Goal: Book appointment/travel/reservation

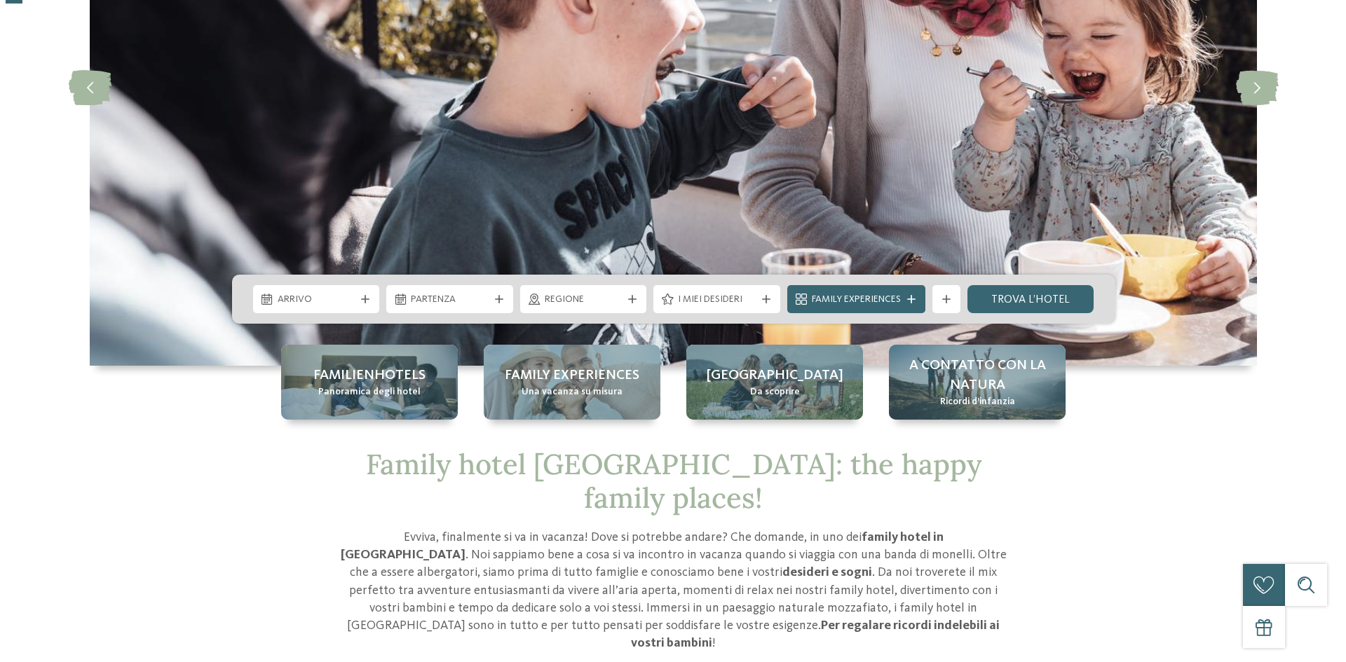
scroll to position [280, 0]
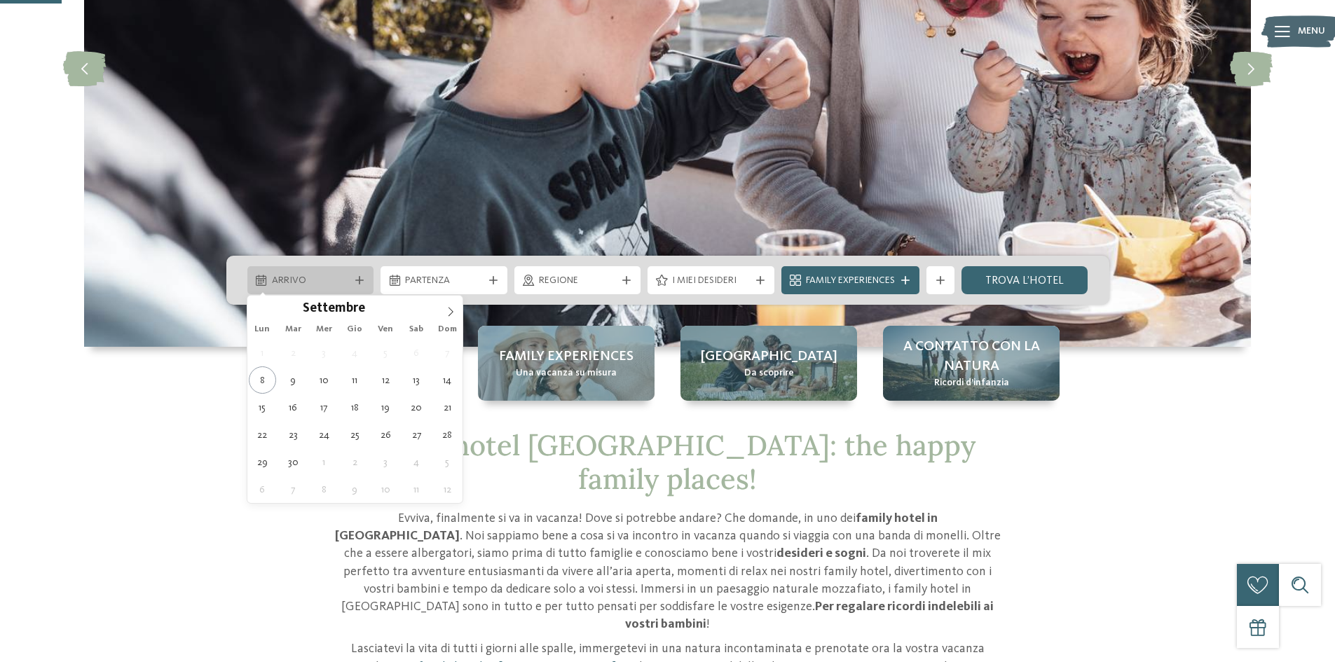
click at [346, 271] on div "Arrivo" at bounding box center [310, 280] width 127 height 28
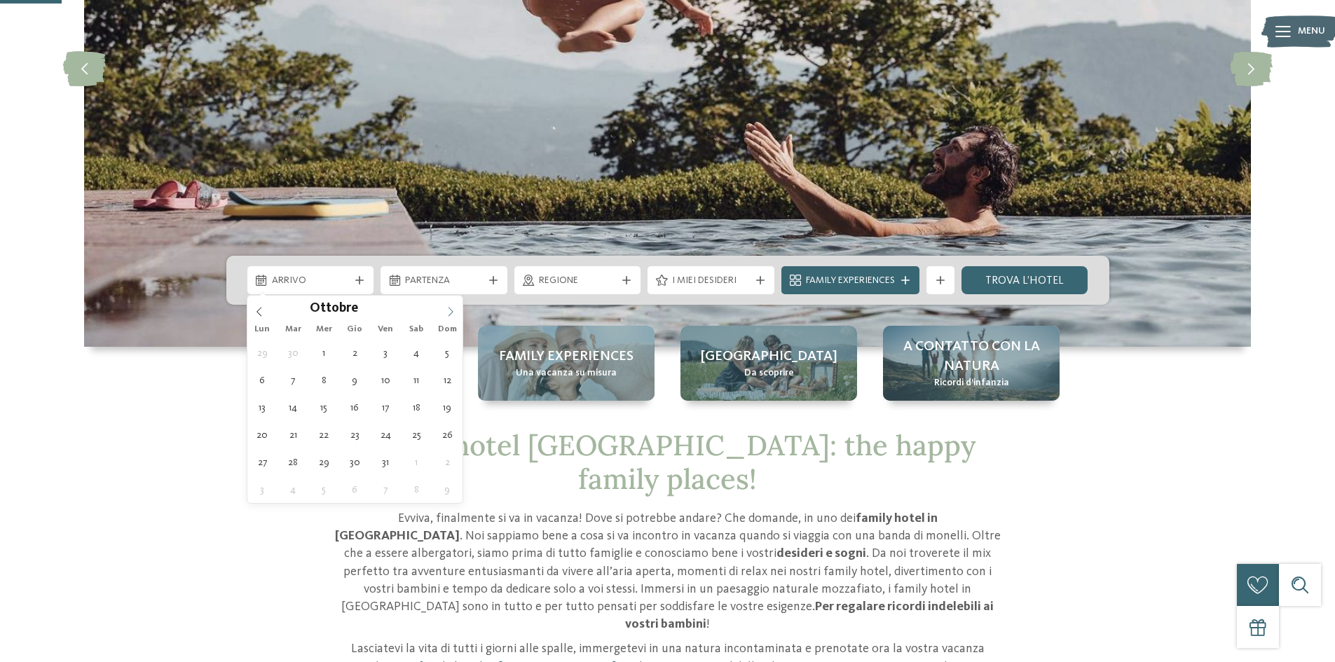
click at [449, 310] on icon at bounding box center [451, 312] width 10 height 10
type input "****"
click at [449, 310] on icon at bounding box center [451, 312] width 10 height 10
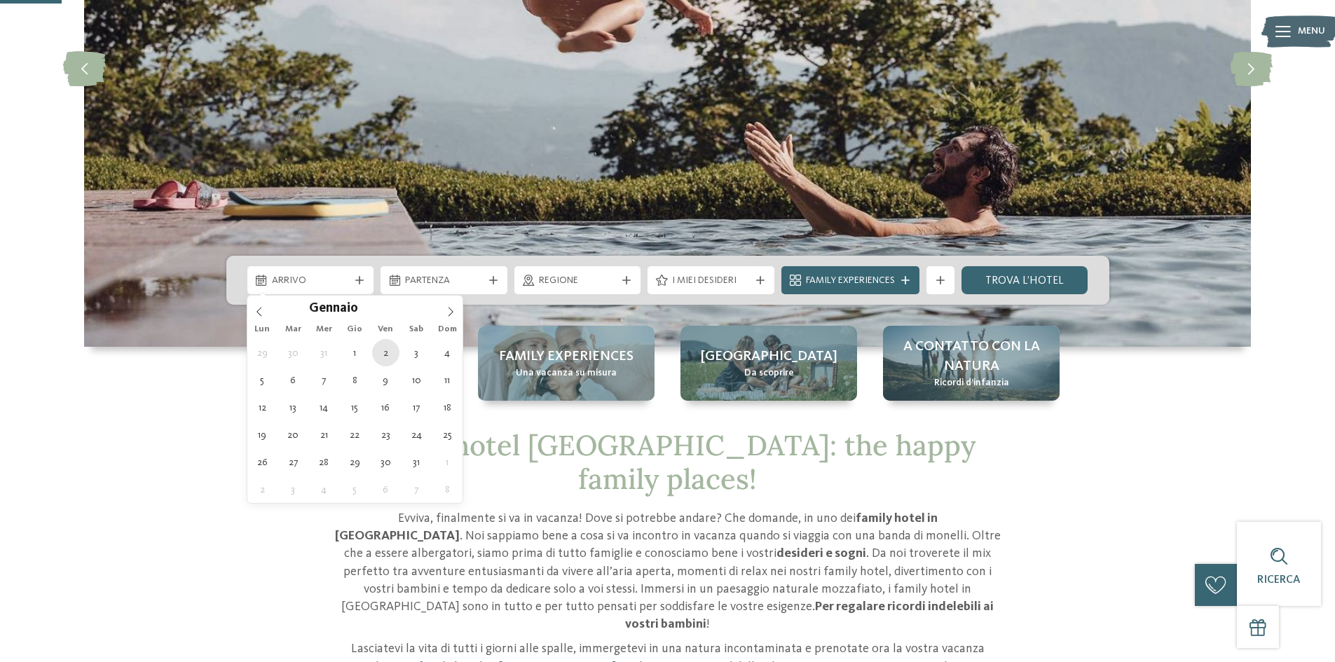
type div "02.01.2026"
type input "****"
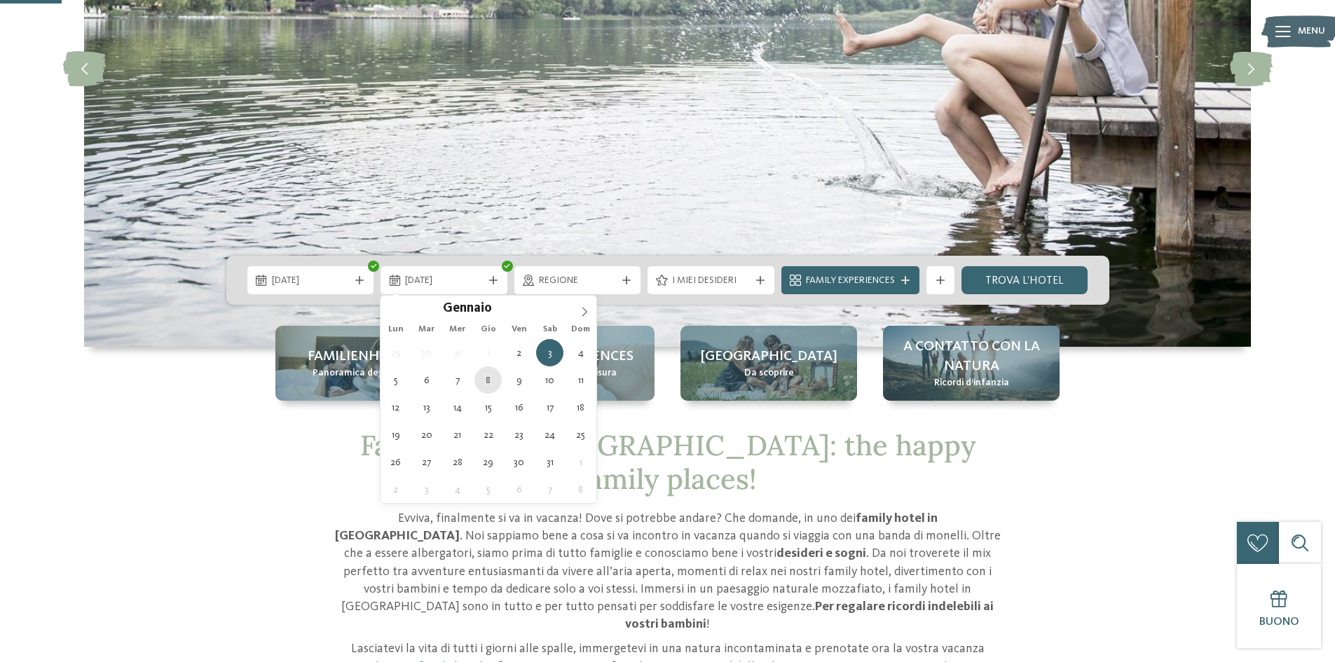
type div "08.01.2026"
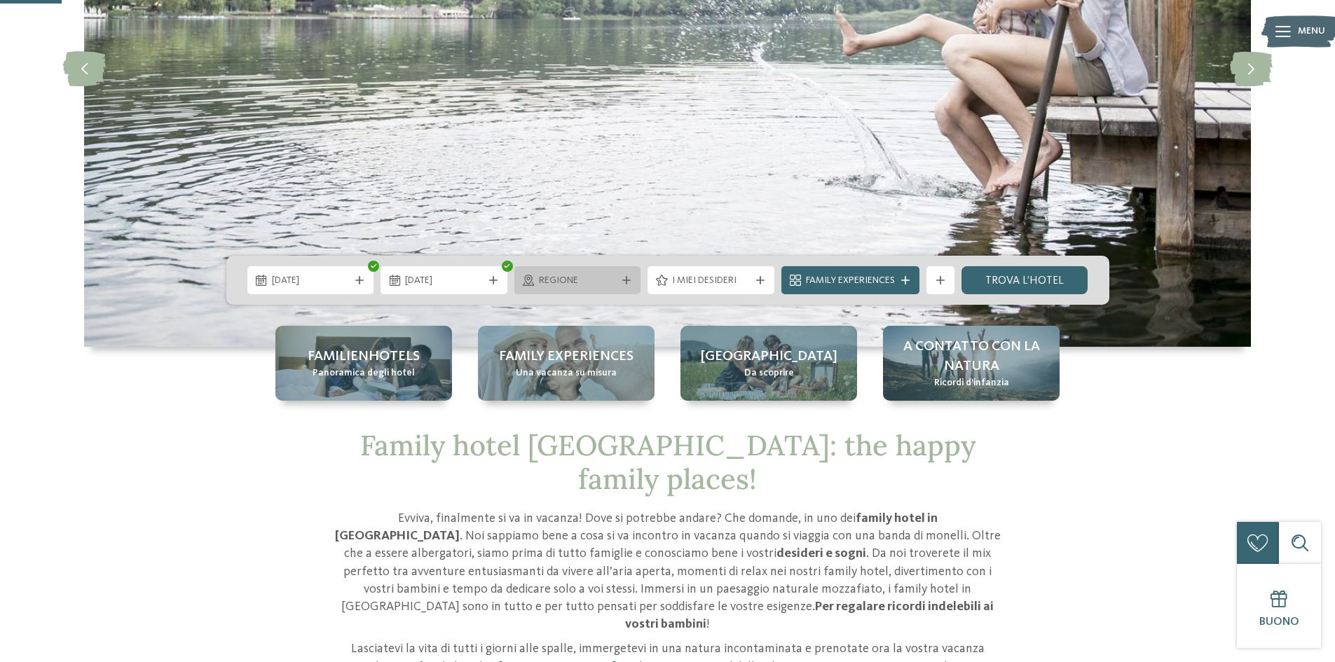
click at [592, 280] on span "Regione" at bounding box center [578, 281] width 78 height 14
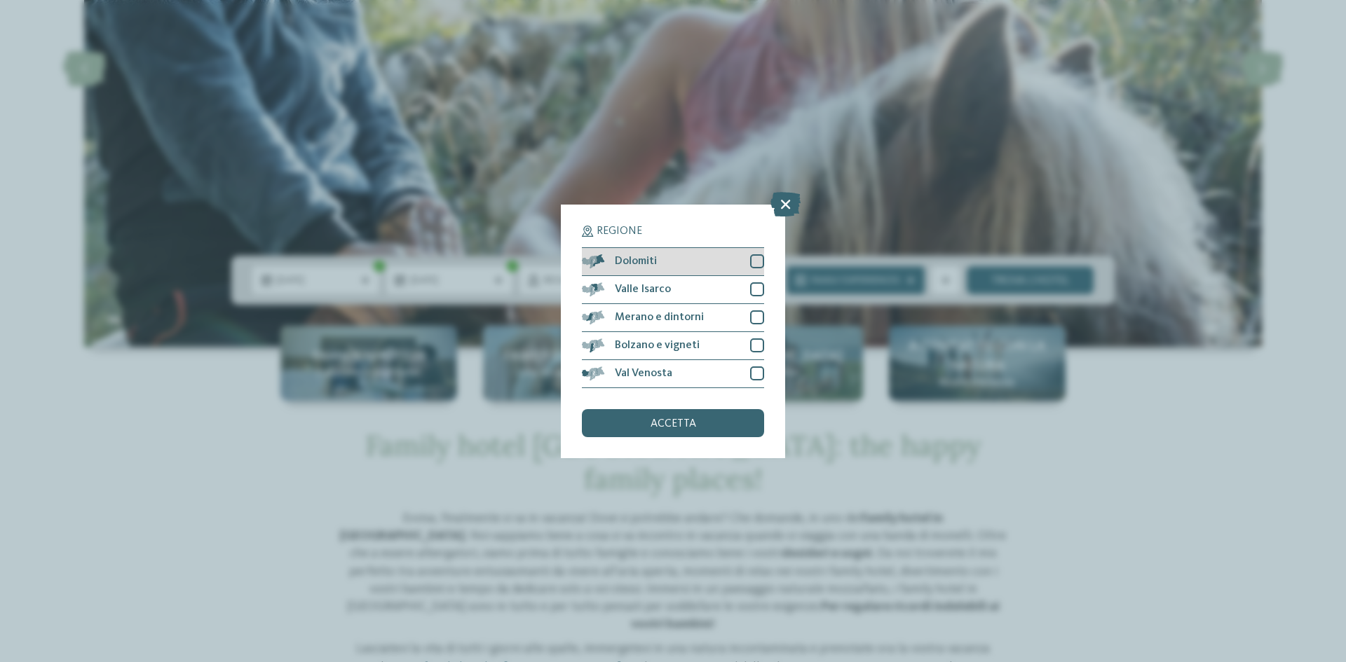
click at [756, 261] on div at bounding box center [757, 261] width 14 height 14
click at [759, 294] on div at bounding box center [757, 289] width 14 height 14
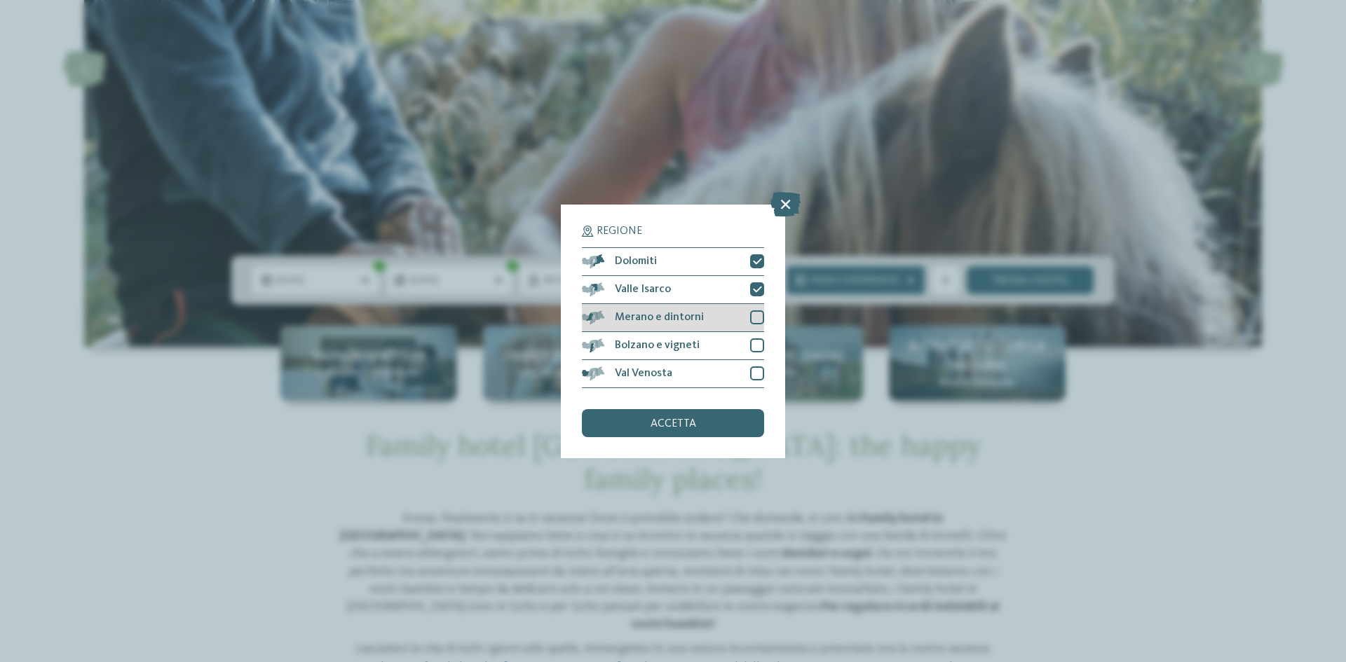
drag, startPoint x: 754, startPoint y: 315, endPoint x: 756, endPoint y: 325, distance: 10.0
click at [754, 316] on div at bounding box center [757, 317] width 14 height 14
click at [752, 352] on div at bounding box center [757, 346] width 14 height 14
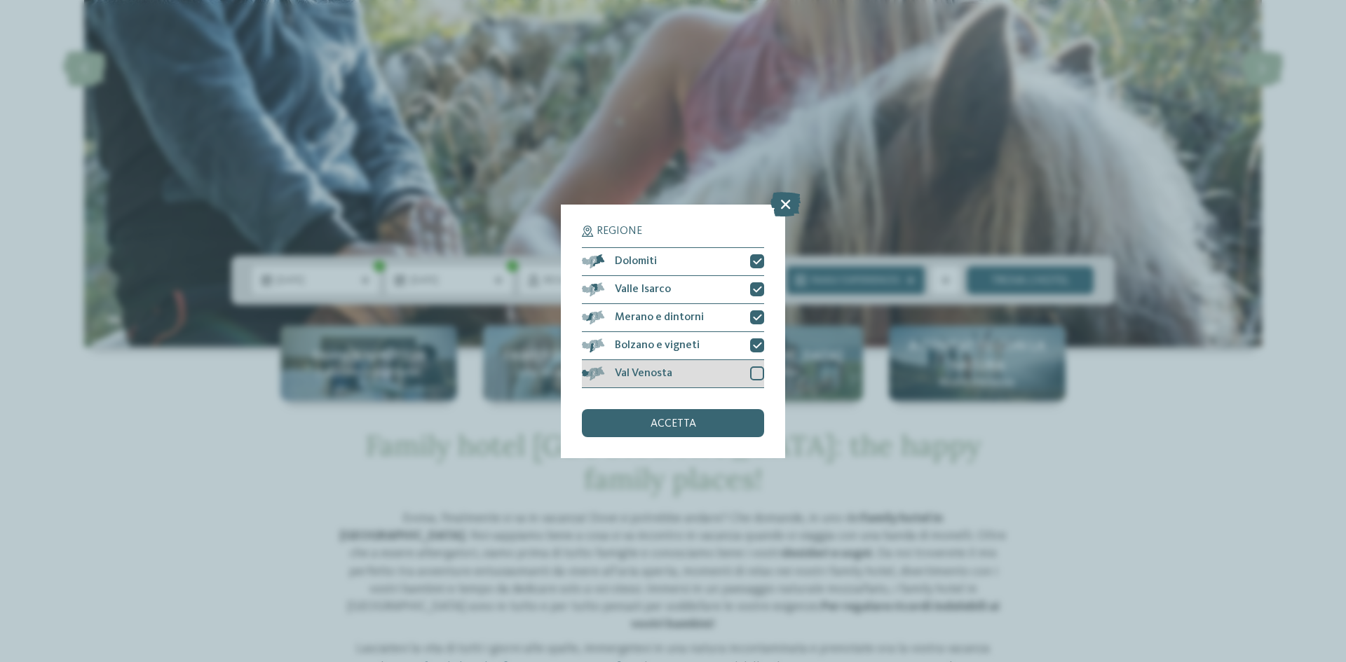
click at [756, 376] on div at bounding box center [757, 374] width 14 height 14
click at [681, 423] on span "accetta" at bounding box center [673, 423] width 46 height 11
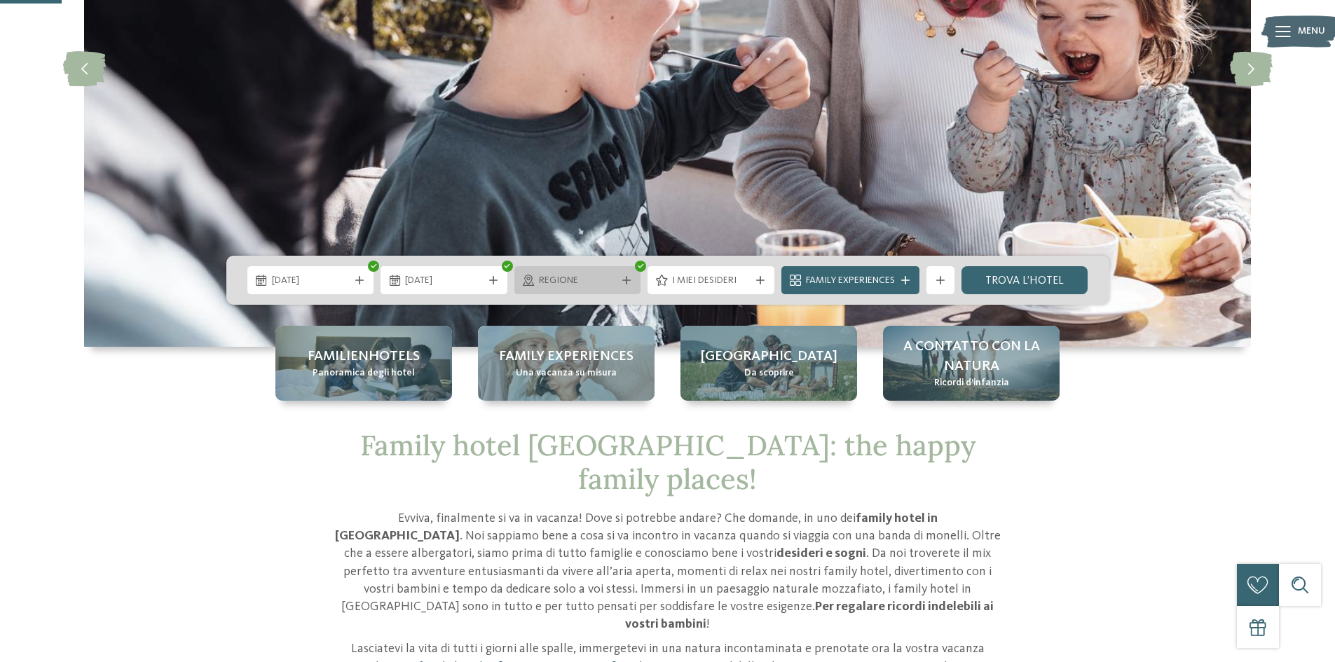
click at [620, 281] on div at bounding box center [627, 280] width 14 height 8
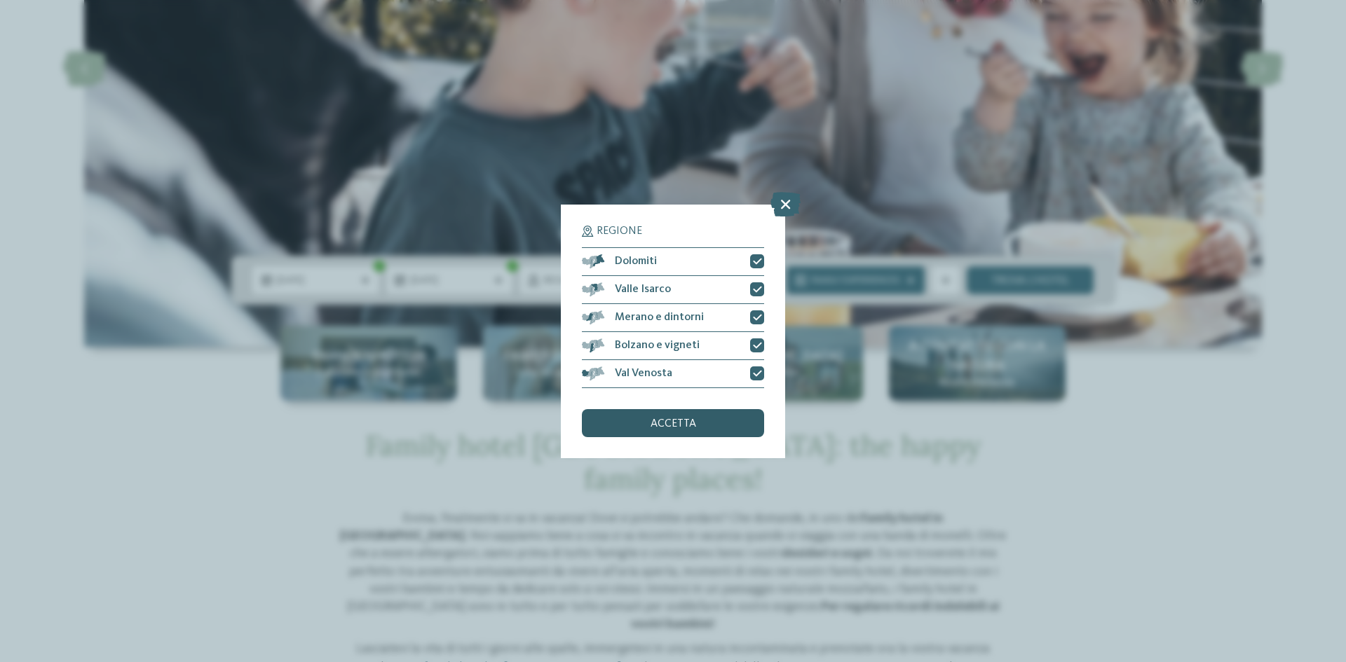
click at [676, 423] on span "accetta" at bounding box center [673, 423] width 46 height 11
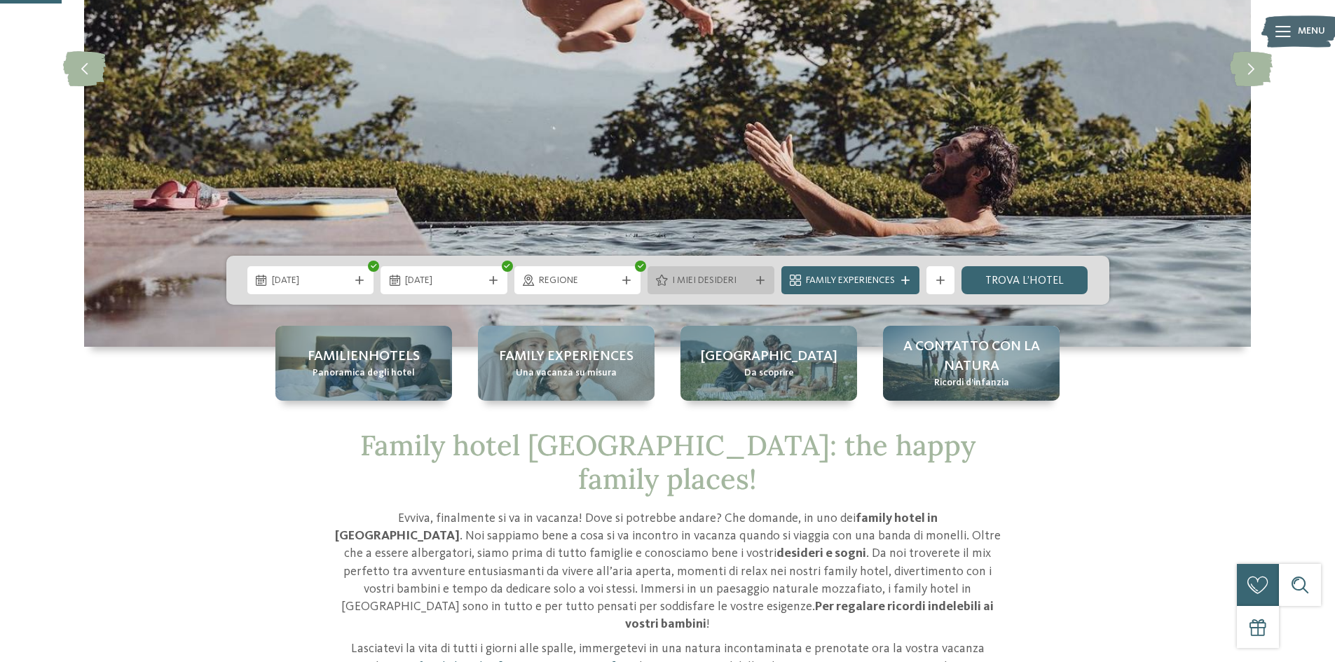
click at [730, 279] on span "I miei desideri" at bounding box center [711, 281] width 78 height 14
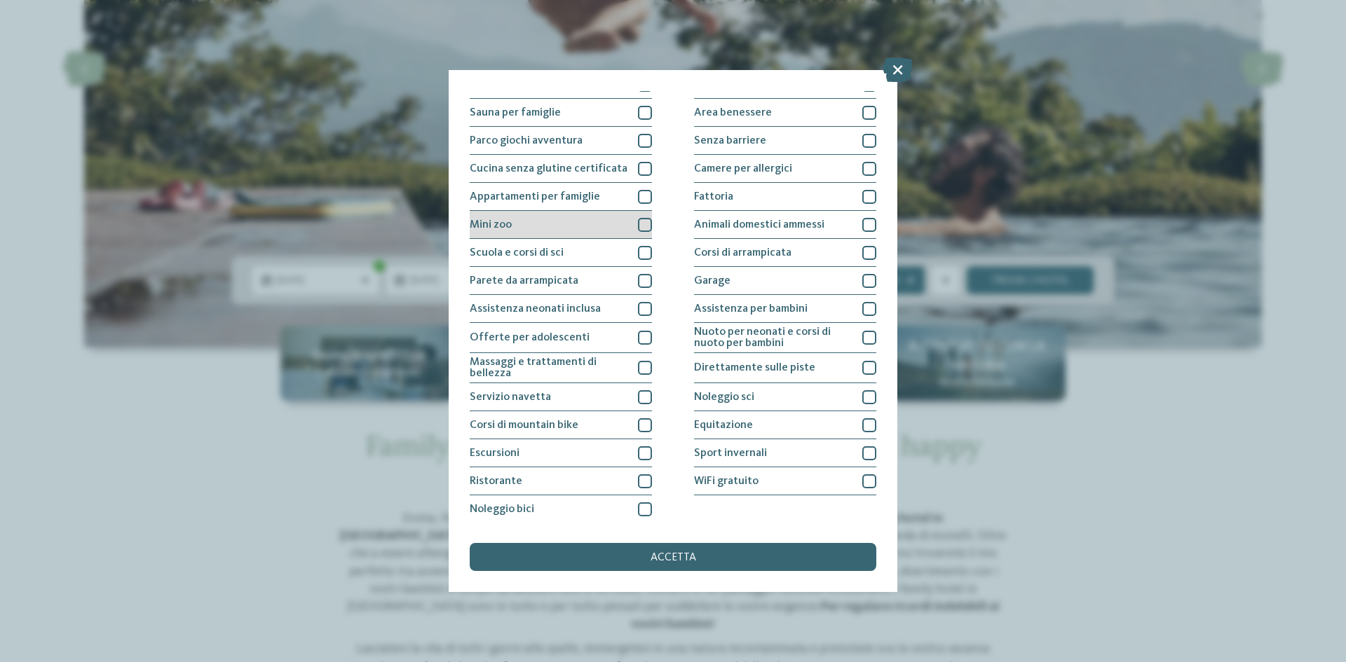
scroll to position [74, 0]
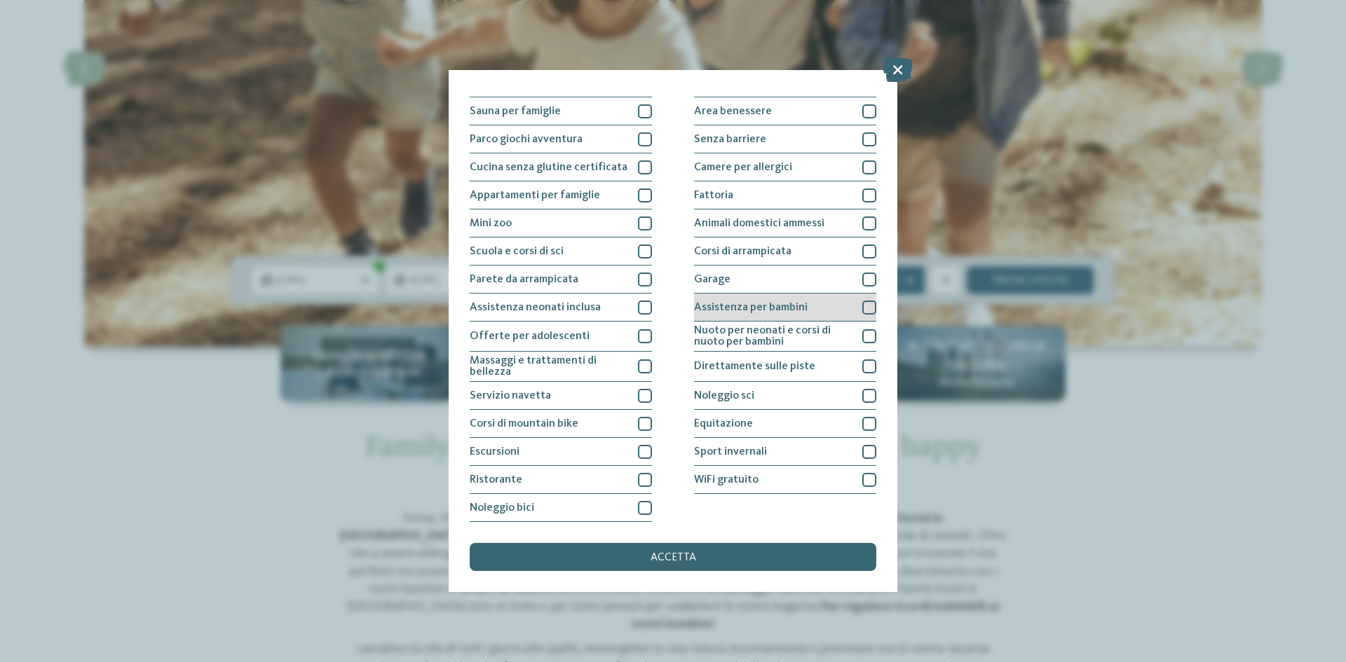
click at [862, 306] on div at bounding box center [869, 308] width 14 height 14
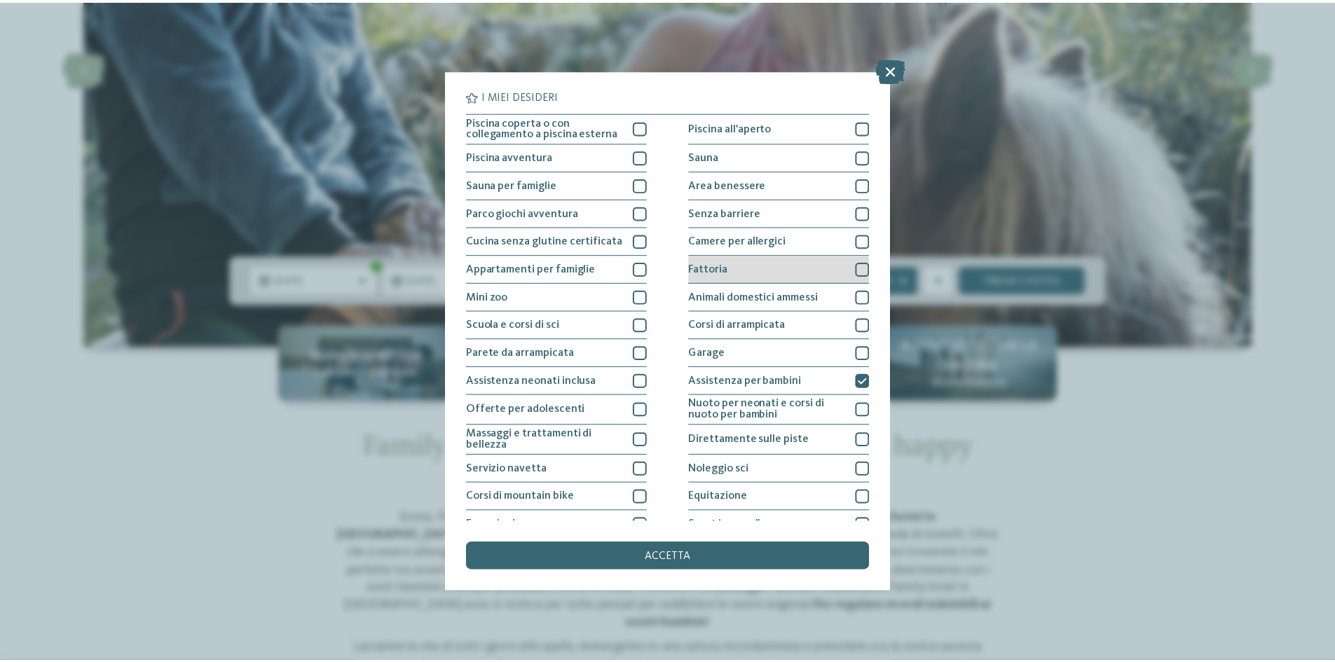
scroll to position [0, 0]
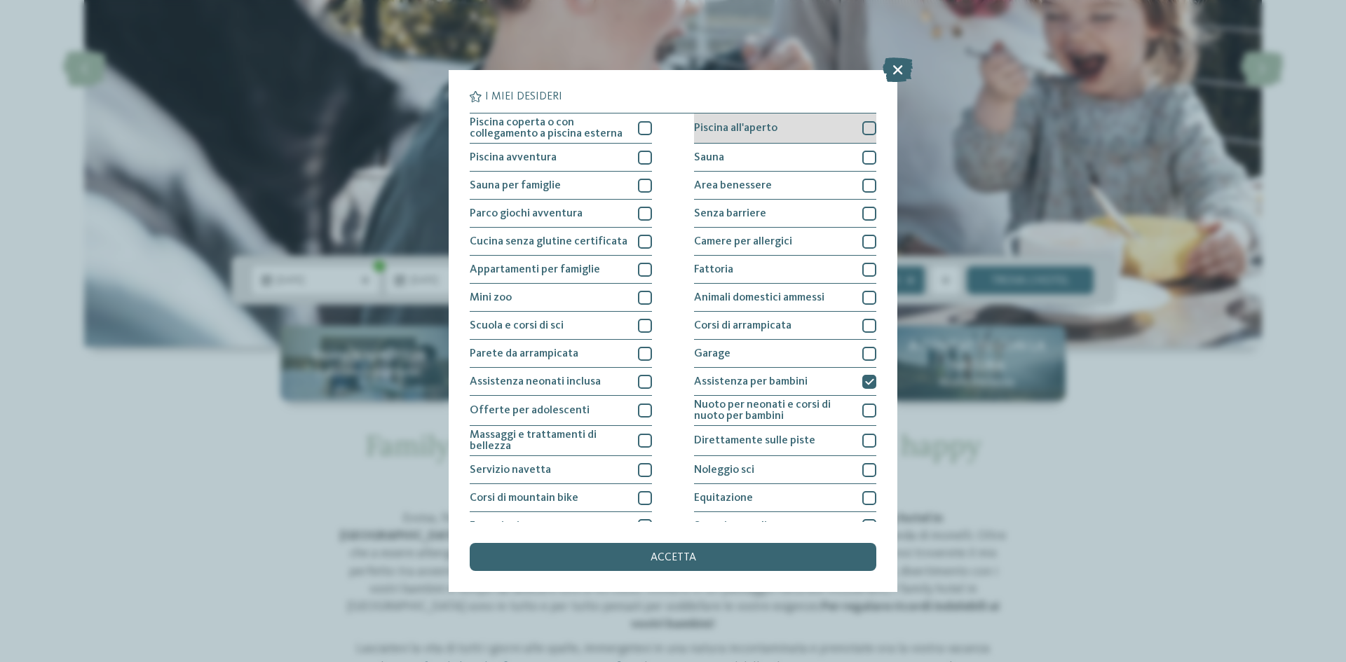
click at [862, 129] on div at bounding box center [869, 128] width 14 height 14
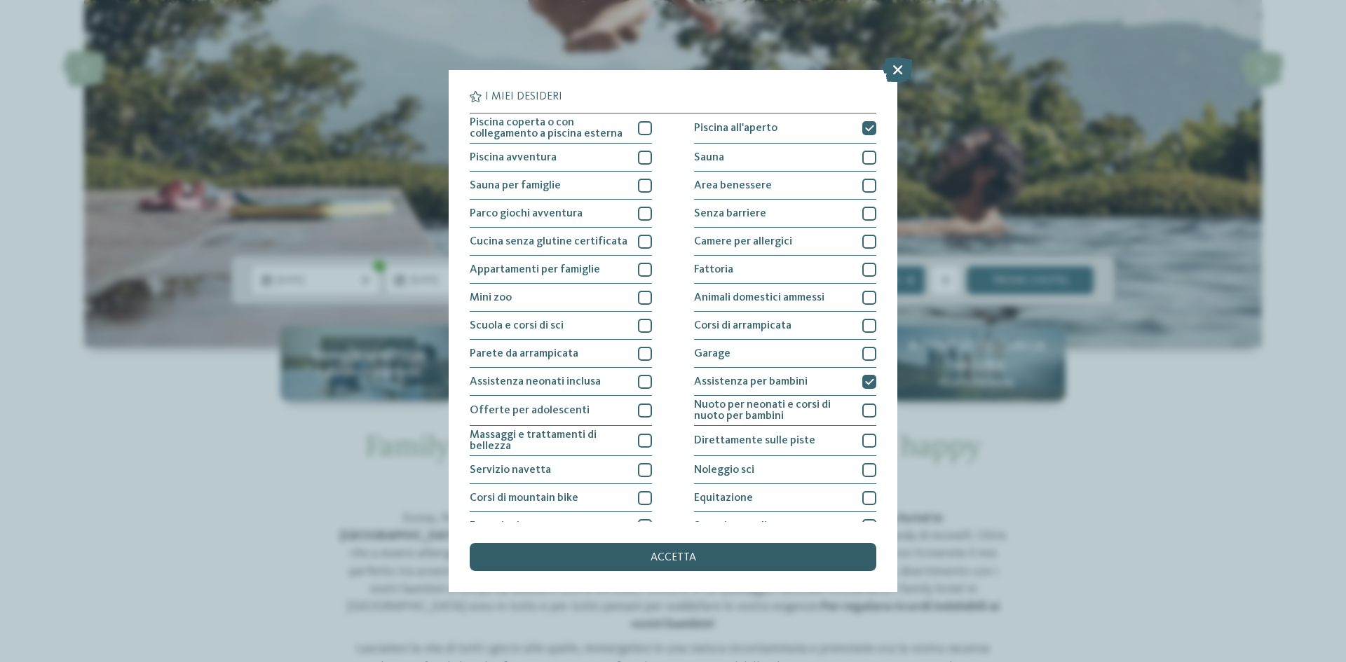
click at [678, 557] on span "accetta" at bounding box center [673, 557] width 46 height 11
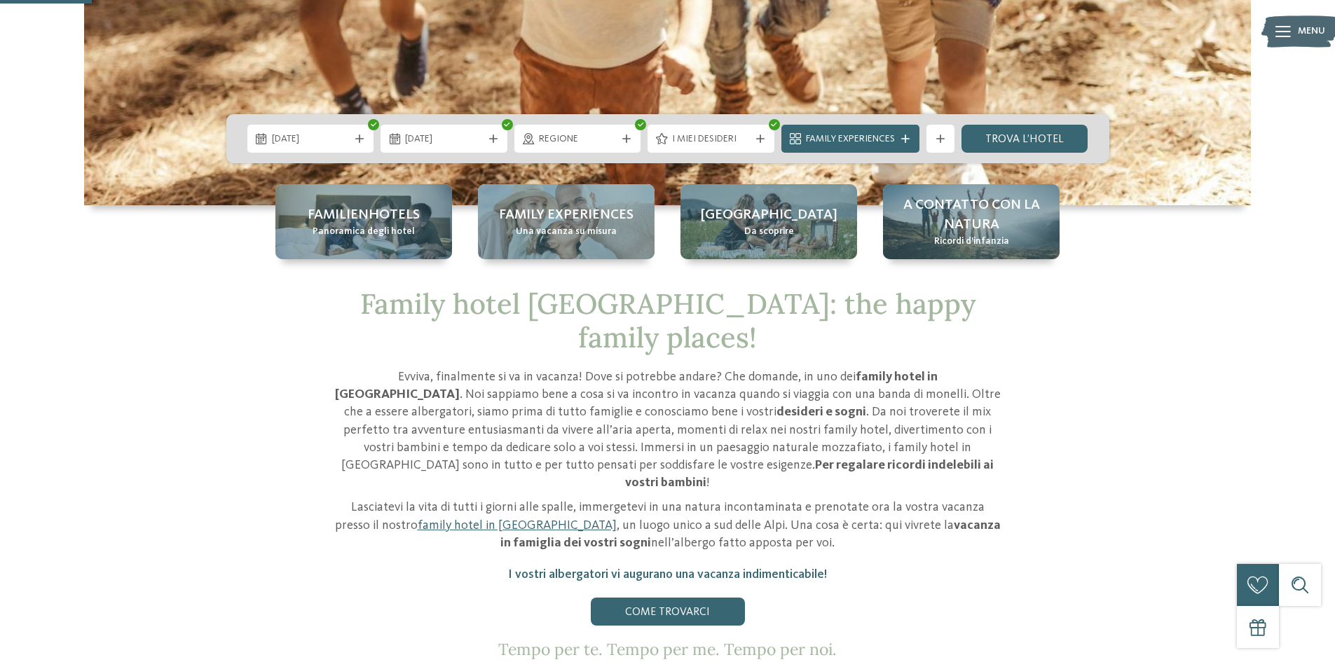
scroll to position [421, 0]
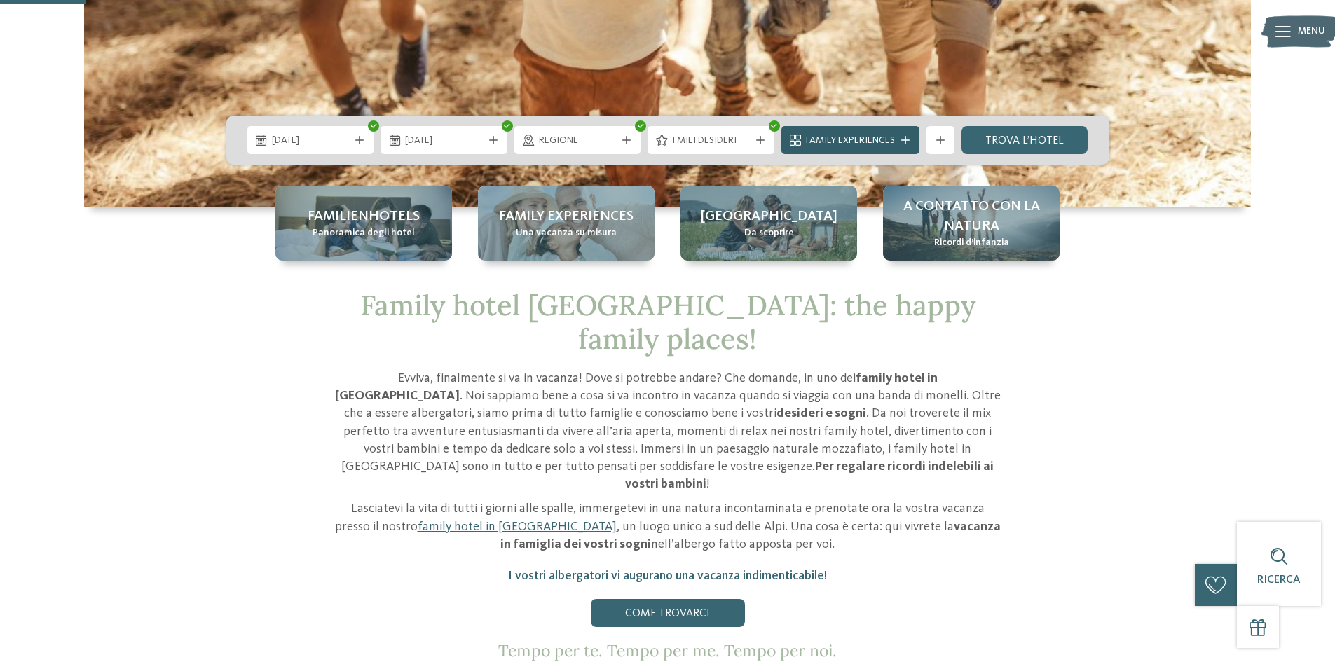
click at [898, 140] on div "Family Experiences" at bounding box center [851, 139] width 96 height 15
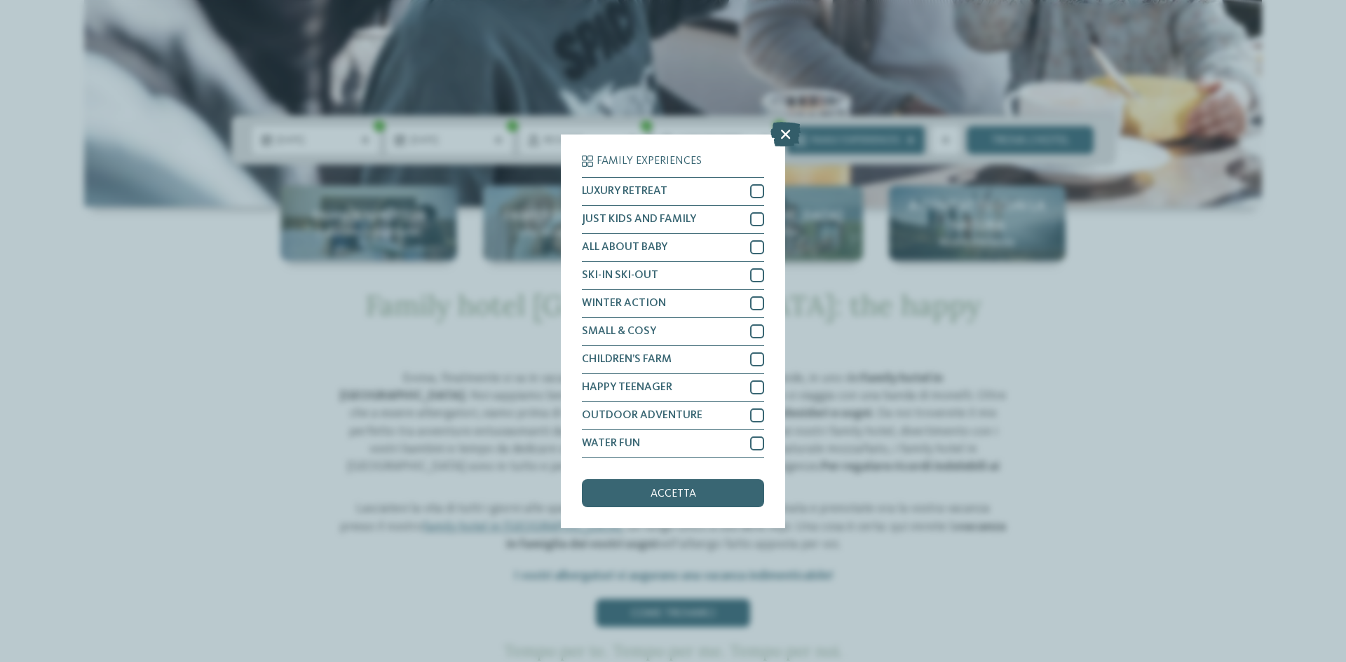
click at [782, 130] on icon at bounding box center [785, 133] width 30 height 25
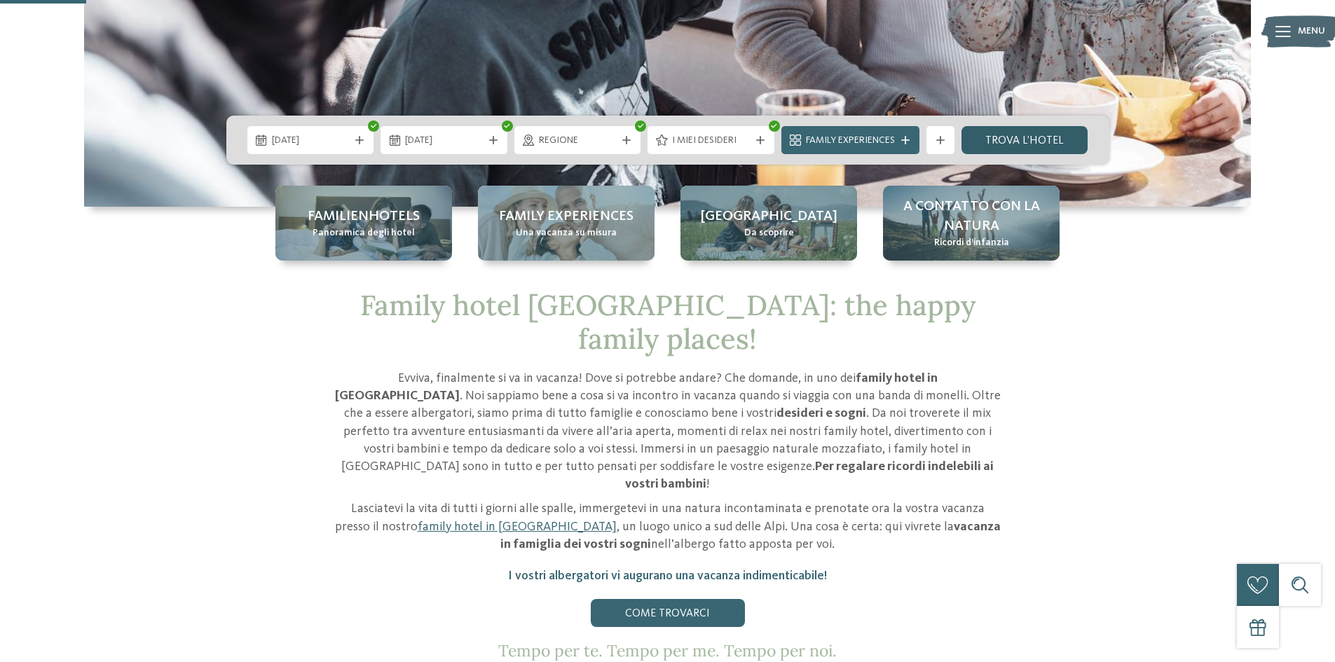
click at [1024, 138] on link "trova l’hotel" at bounding box center [1025, 140] width 127 height 28
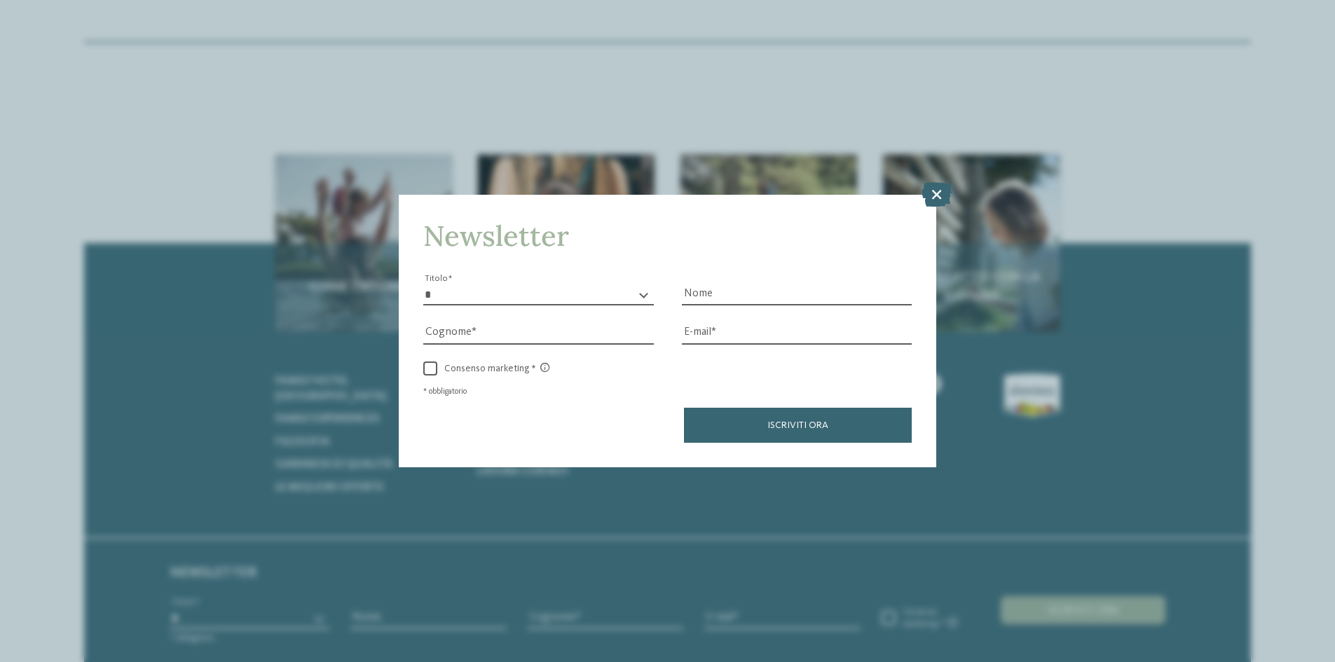
scroll to position [2247, 0]
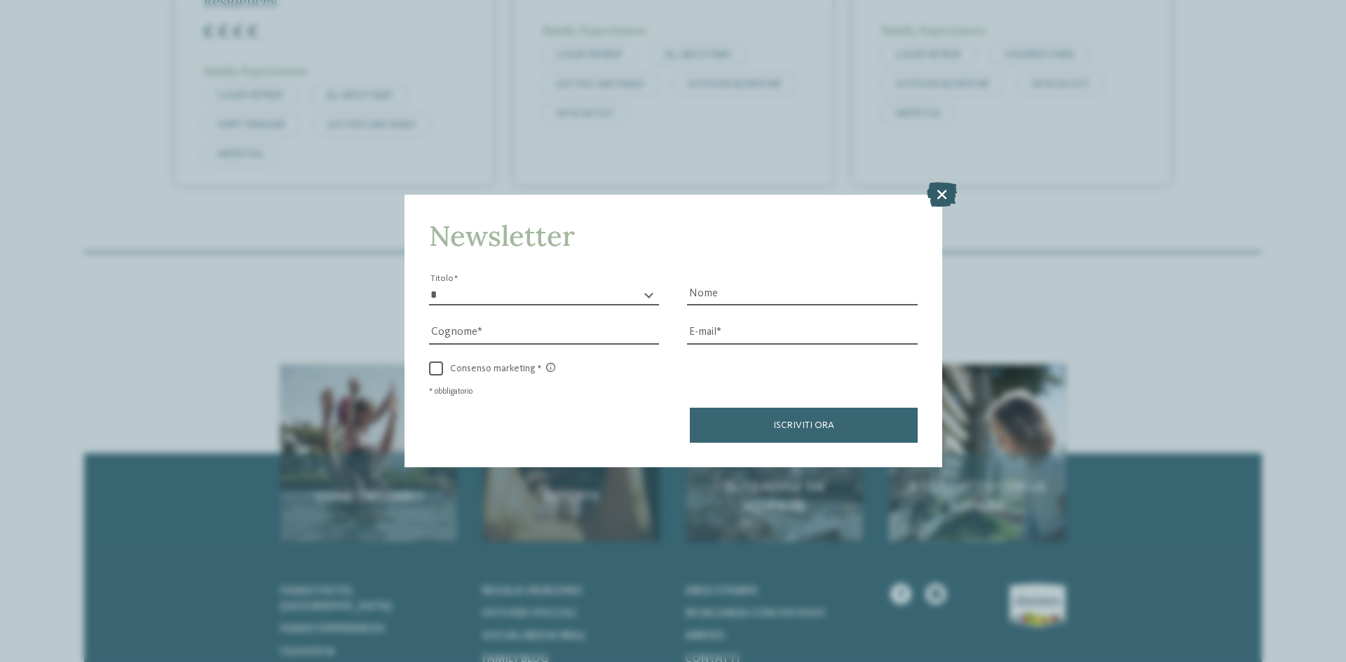
click at [941, 191] on icon at bounding box center [942, 194] width 30 height 25
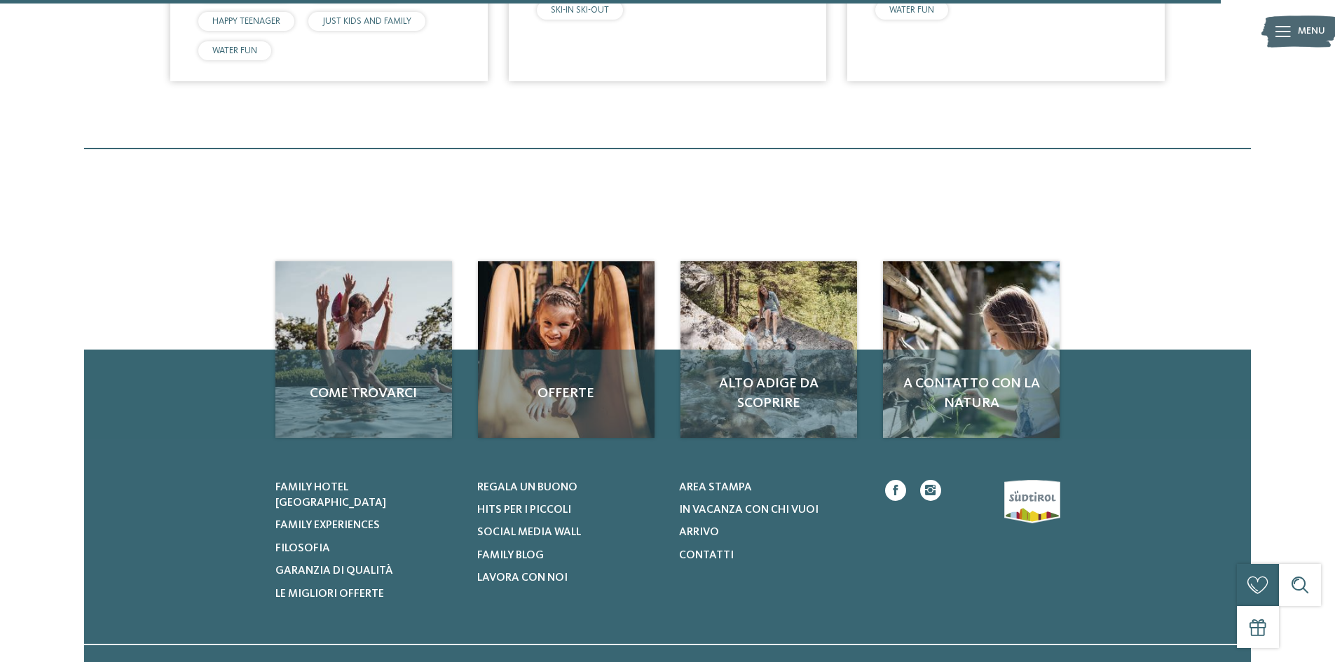
scroll to position [2036, 0]
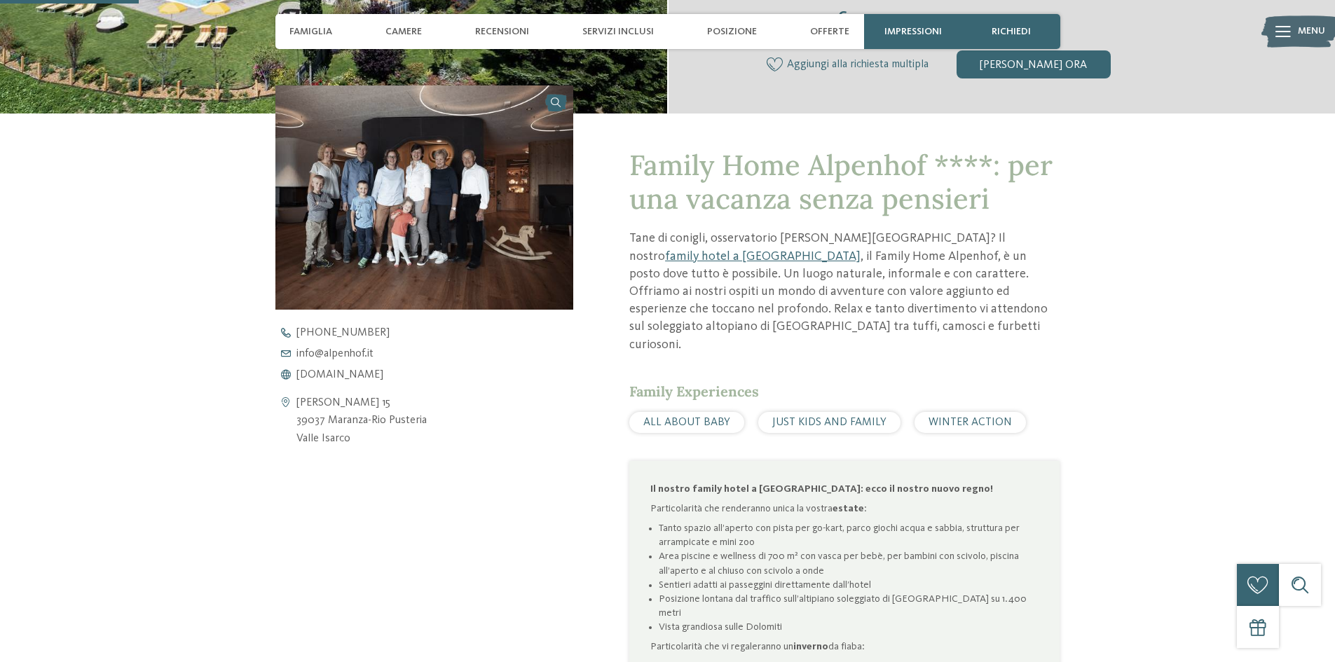
scroll to position [491, 0]
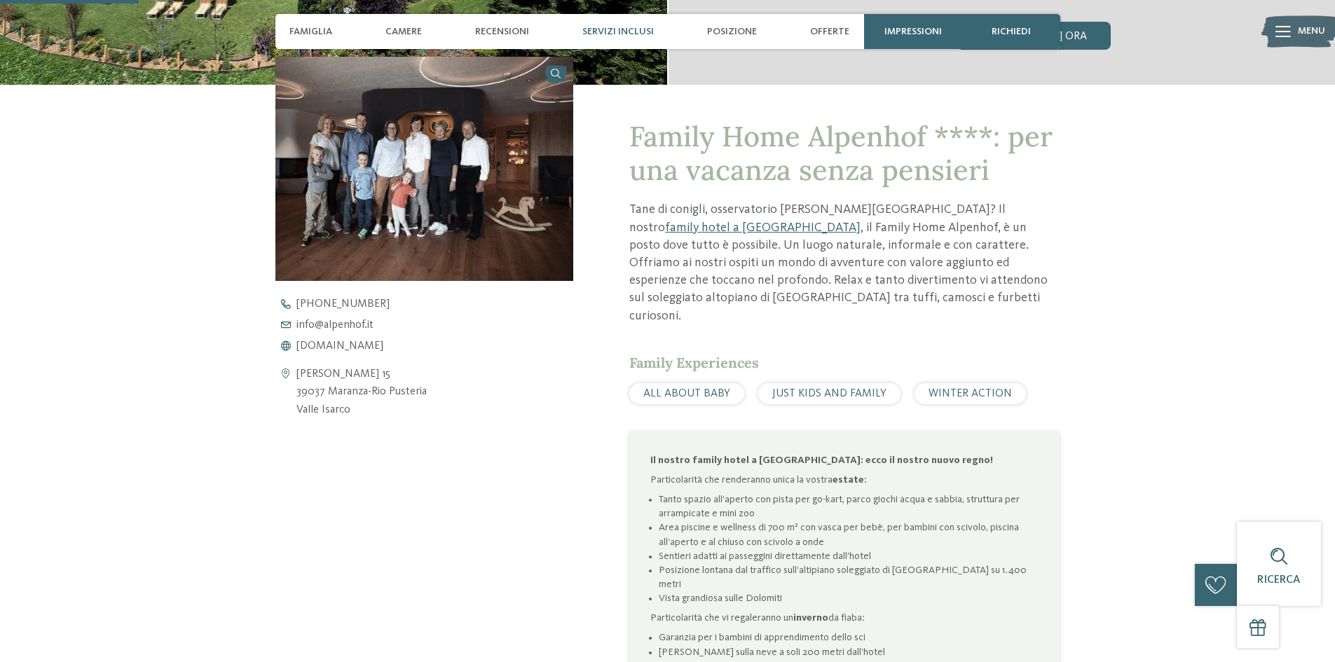
click at [627, 28] on span "Servizi inclusi" at bounding box center [617, 32] width 71 height 12
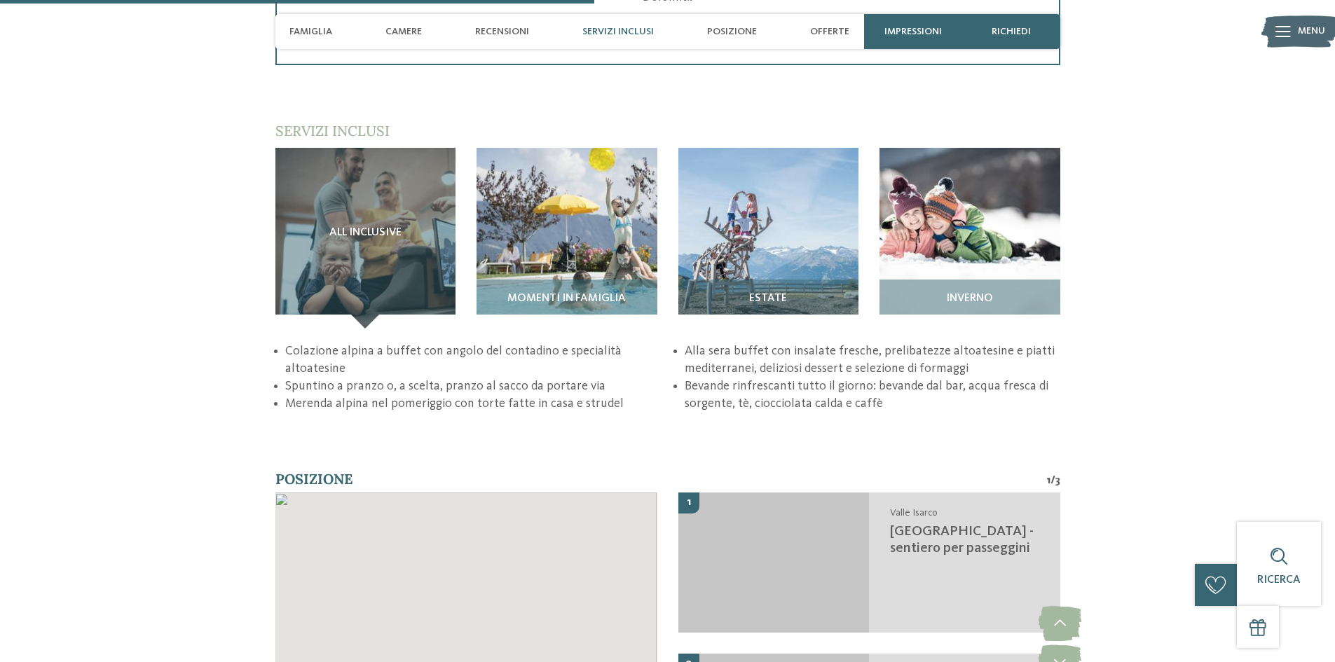
scroll to position [2150, 0]
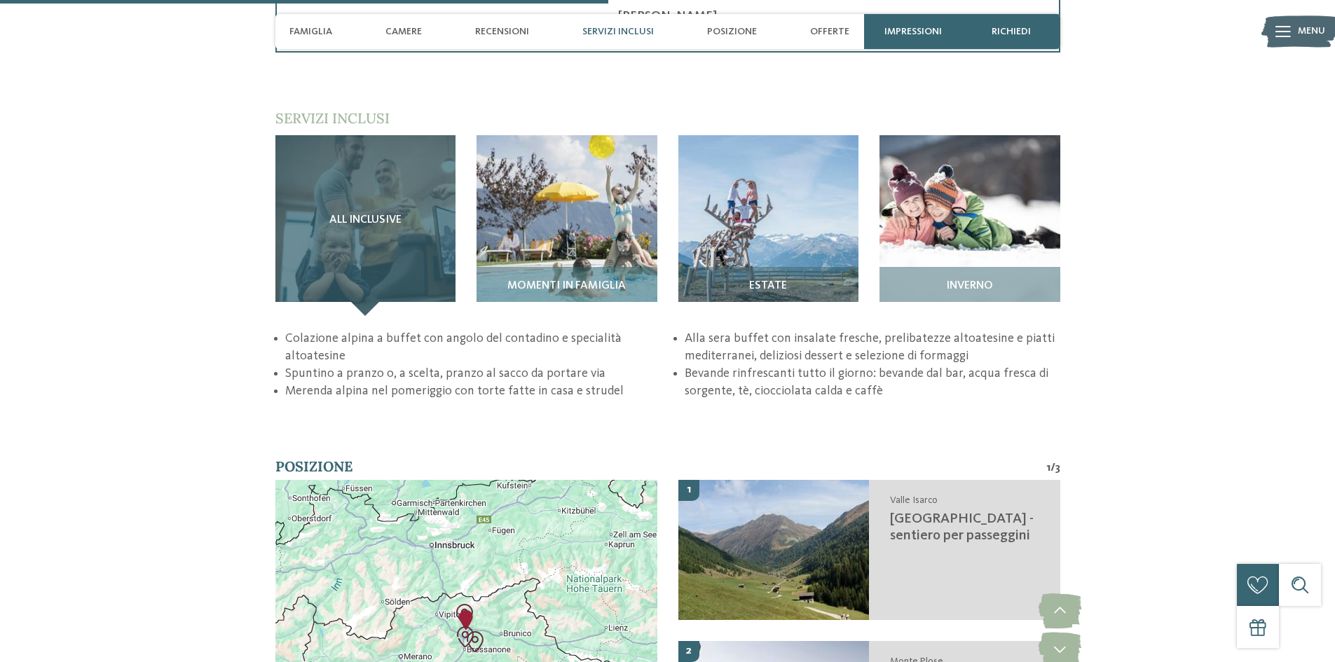
click at [374, 214] on span "All inclusive" at bounding box center [365, 220] width 72 height 13
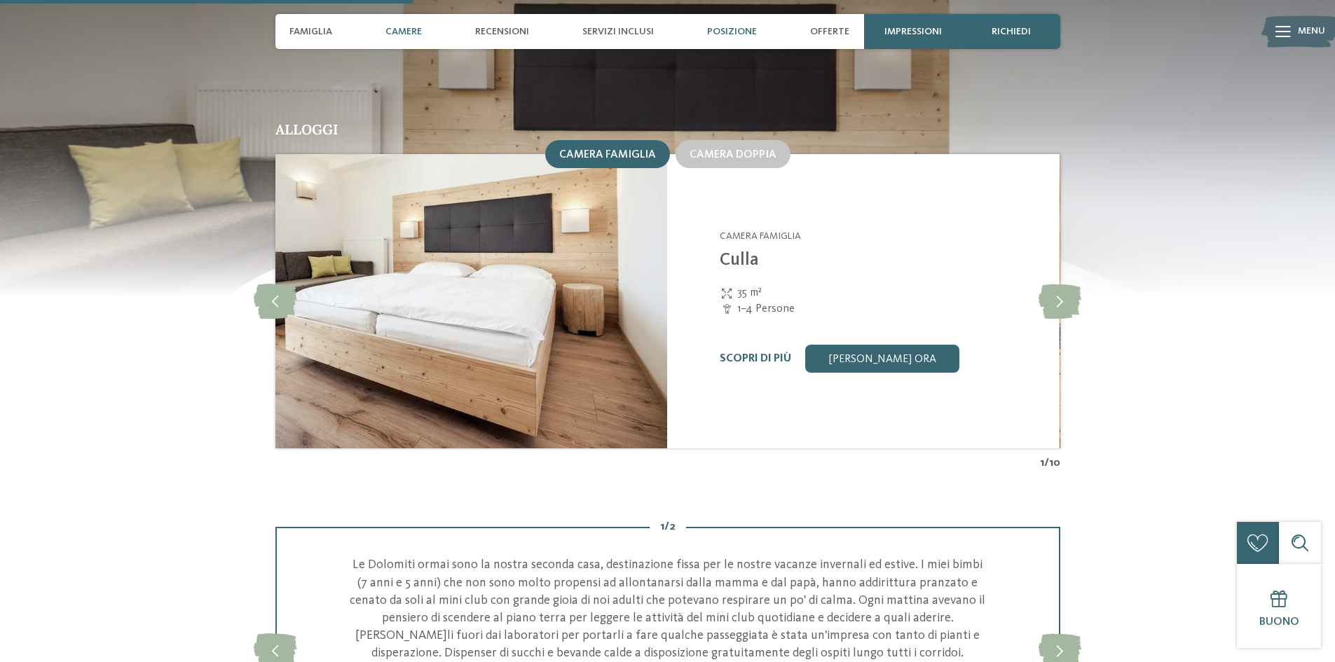
scroll to position [1239, 0]
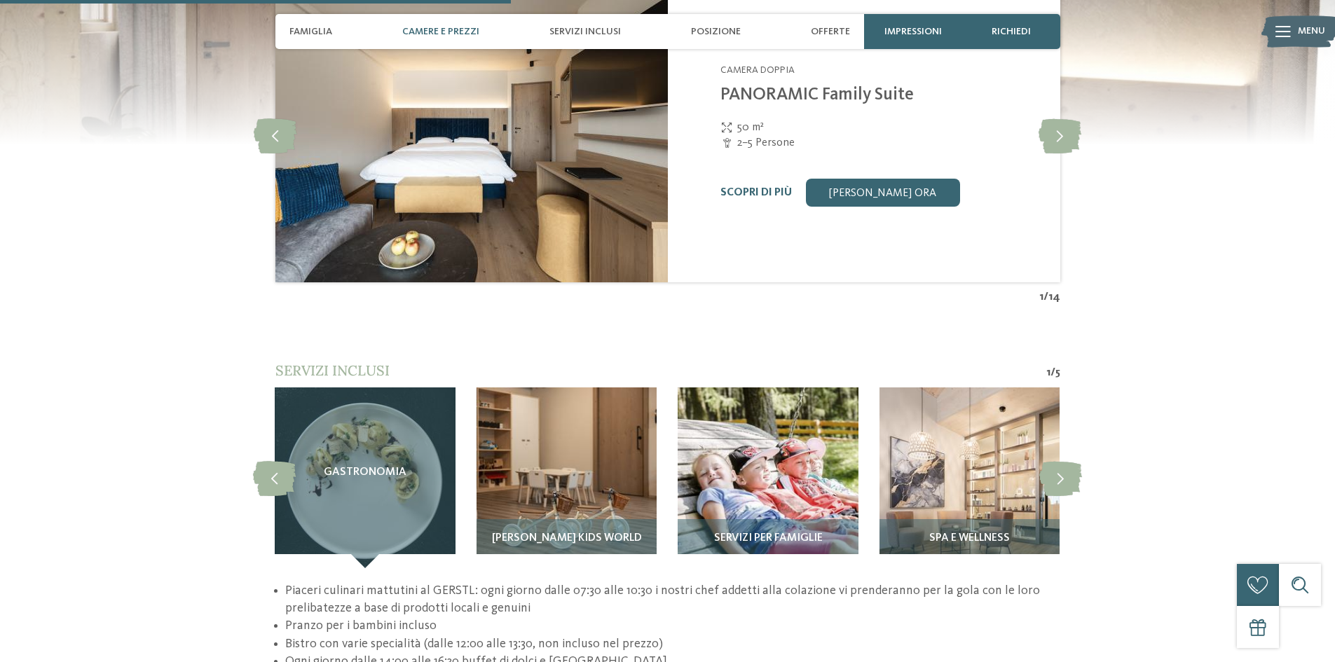
scroll to position [1822, 0]
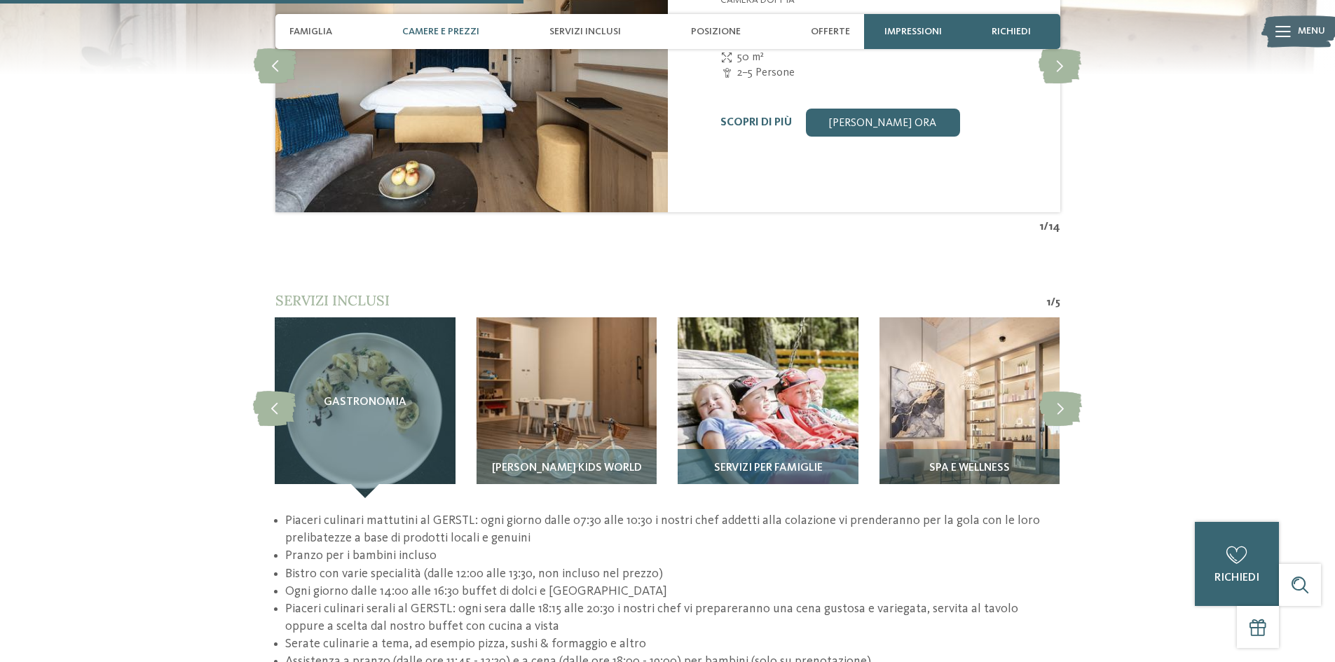
click at [779, 375] on img at bounding box center [768, 408] width 180 height 180
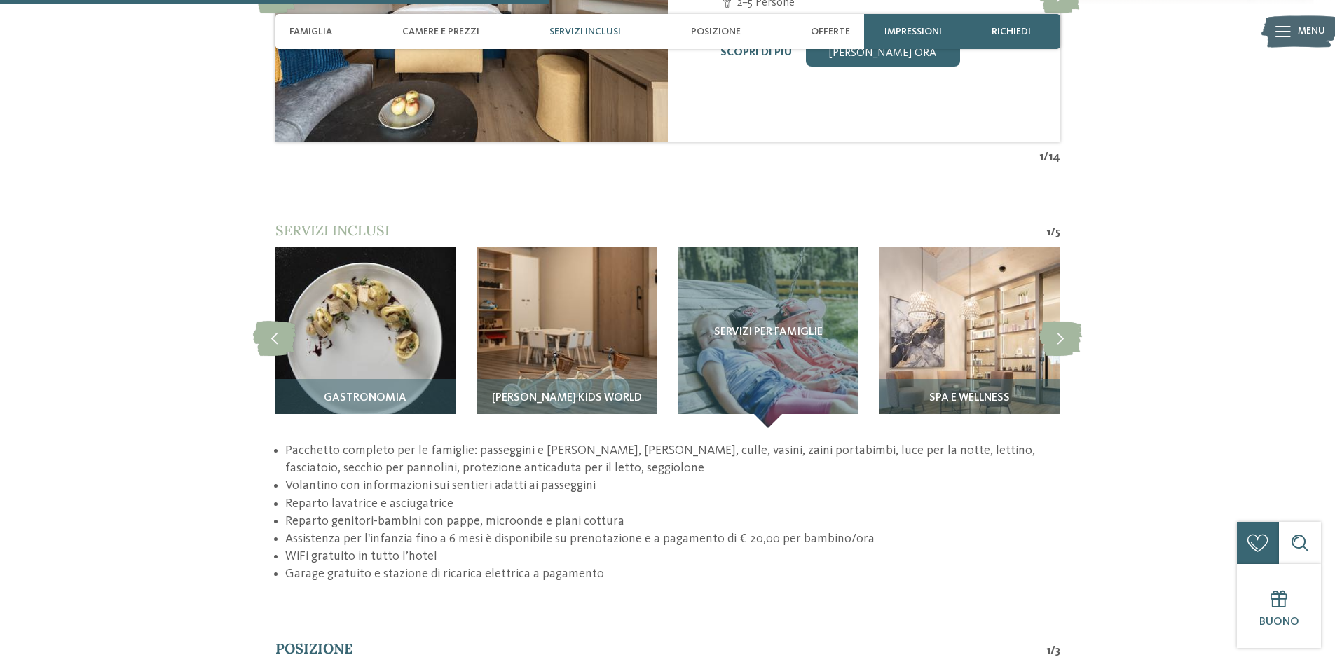
scroll to position [1542, 0]
